Goal: Information Seeking & Learning: Learn about a topic

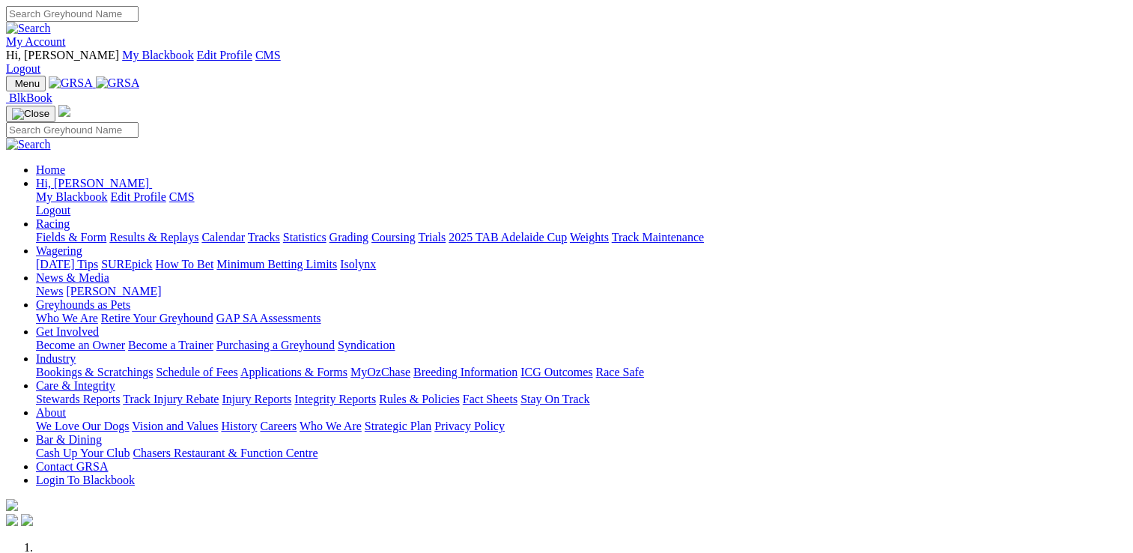
click at [161, 285] on link "[PERSON_NAME]" at bounding box center [113, 291] width 95 height 13
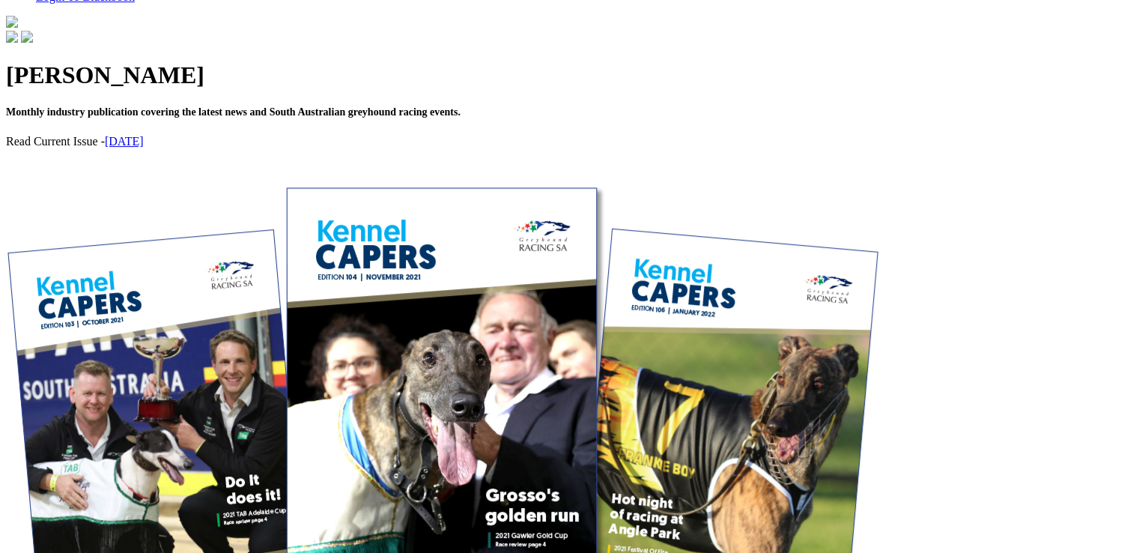
scroll to position [524, 0]
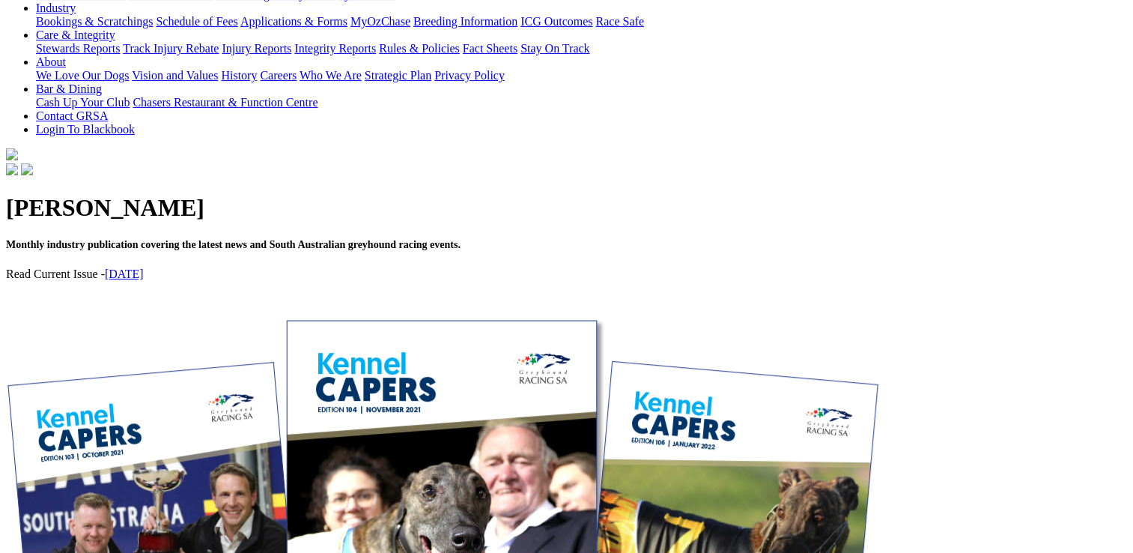
scroll to position [524, 0]
